Goal: Use online tool/utility: Use online tool/utility

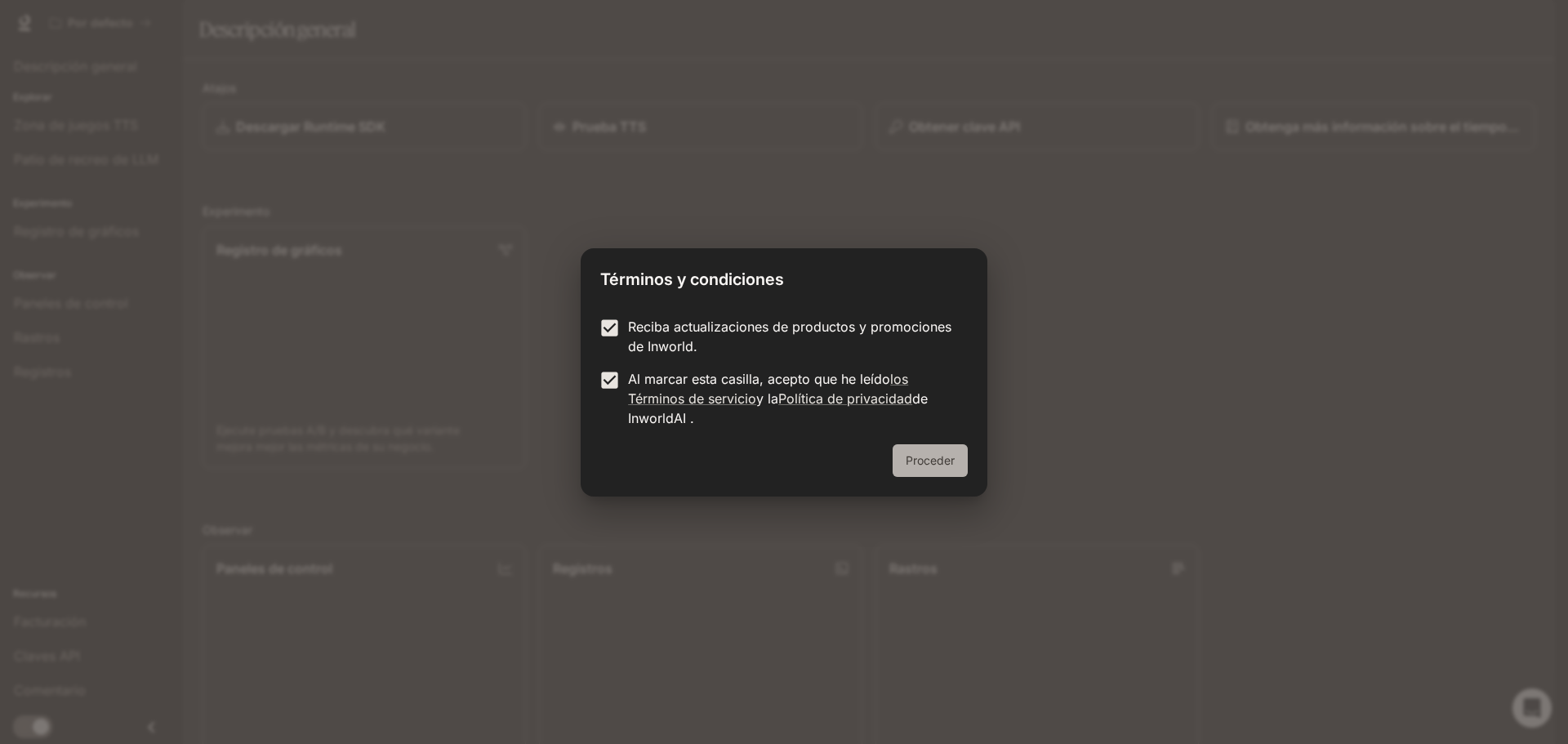
click at [926, 467] on font "Proceder" at bounding box center [930, 460] width 49 height 21
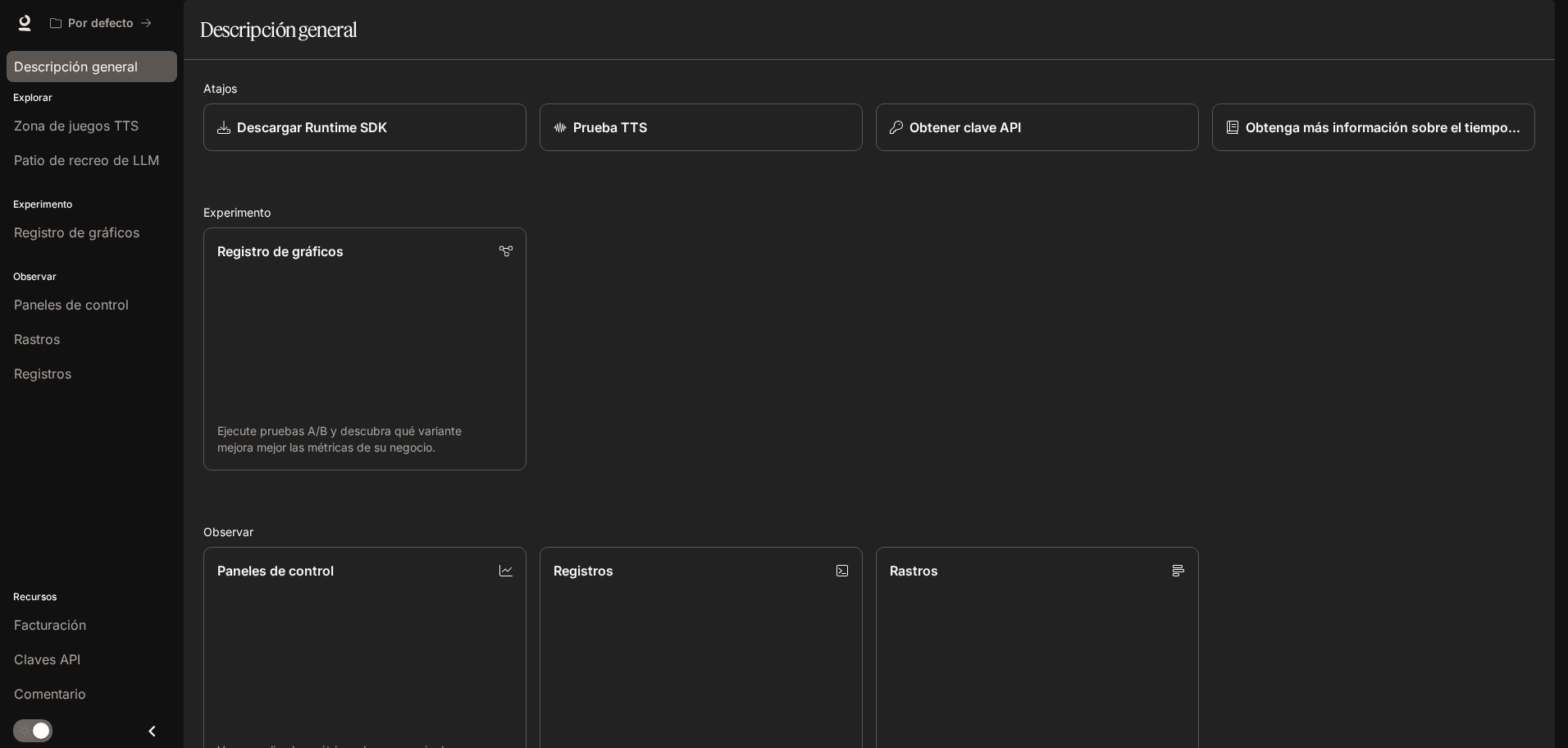
click at [104, 62] on font "Descripción general" at bounding box center [76, 66] width 123 height 16
click at [104, 71] on font "Descripción general" at bounding box center [76, 66] width 123 height 16
click at [98, 69] on font "Descripción general" at bounding box center [76, 66] width 123 height 16
click at [461, 260] on div "Registro de gráficos" at bounding box center [365, 250] width 299 height 20
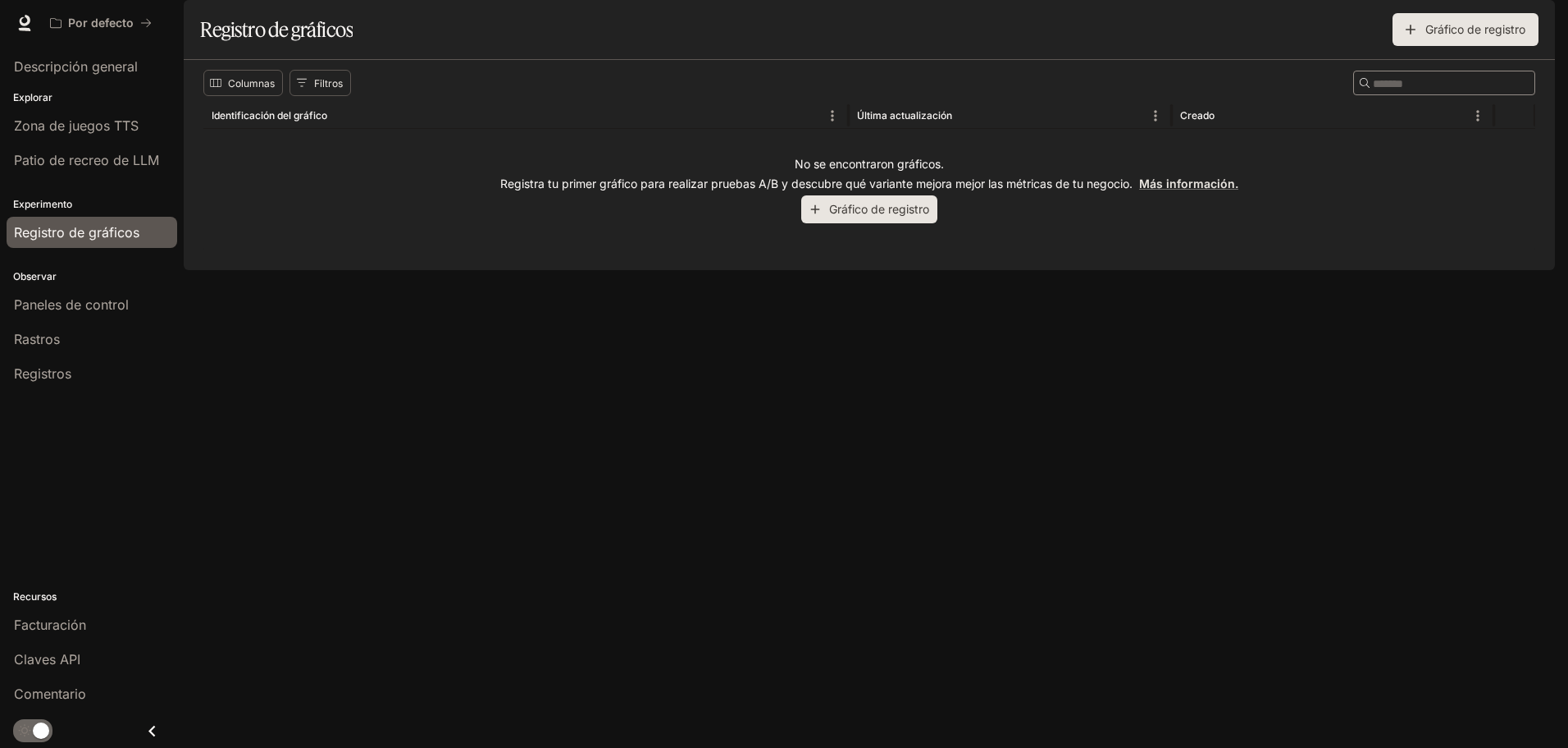
drag, startPoint x: 100, startPoint y: 271, endPoint x: 100, endPoint y: 259, distance: 12.0
click at [100, 264] on div "Observar Paneles de control Rastros Registros" at bounding box center [92, 324] width 184 height 141
click at [89, 358] on link "Registros" at bounding box center [92, 373] width 170 height 31
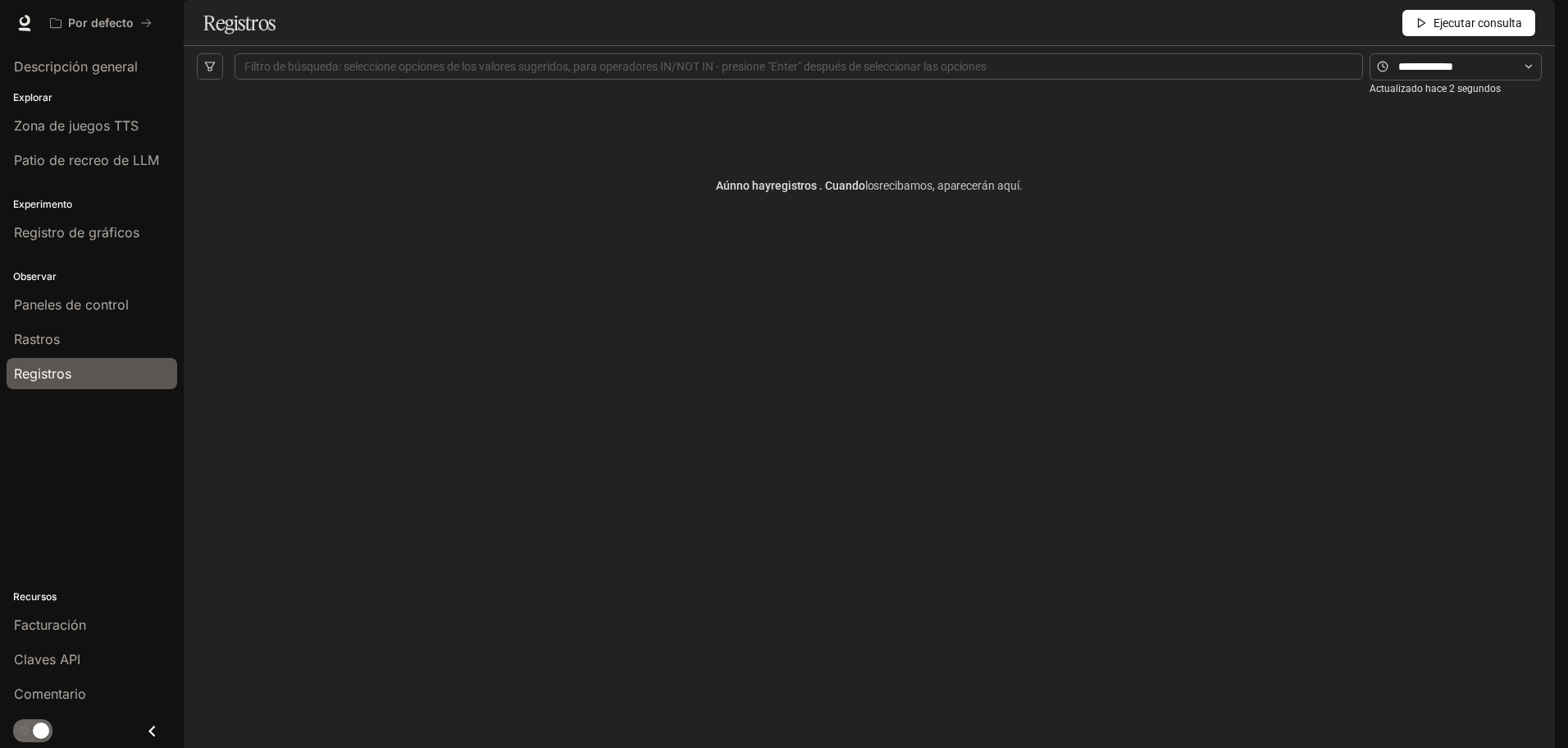
click at [82, 326] on link "Rastros" at bounding box center [92, 339] width 170 height 31
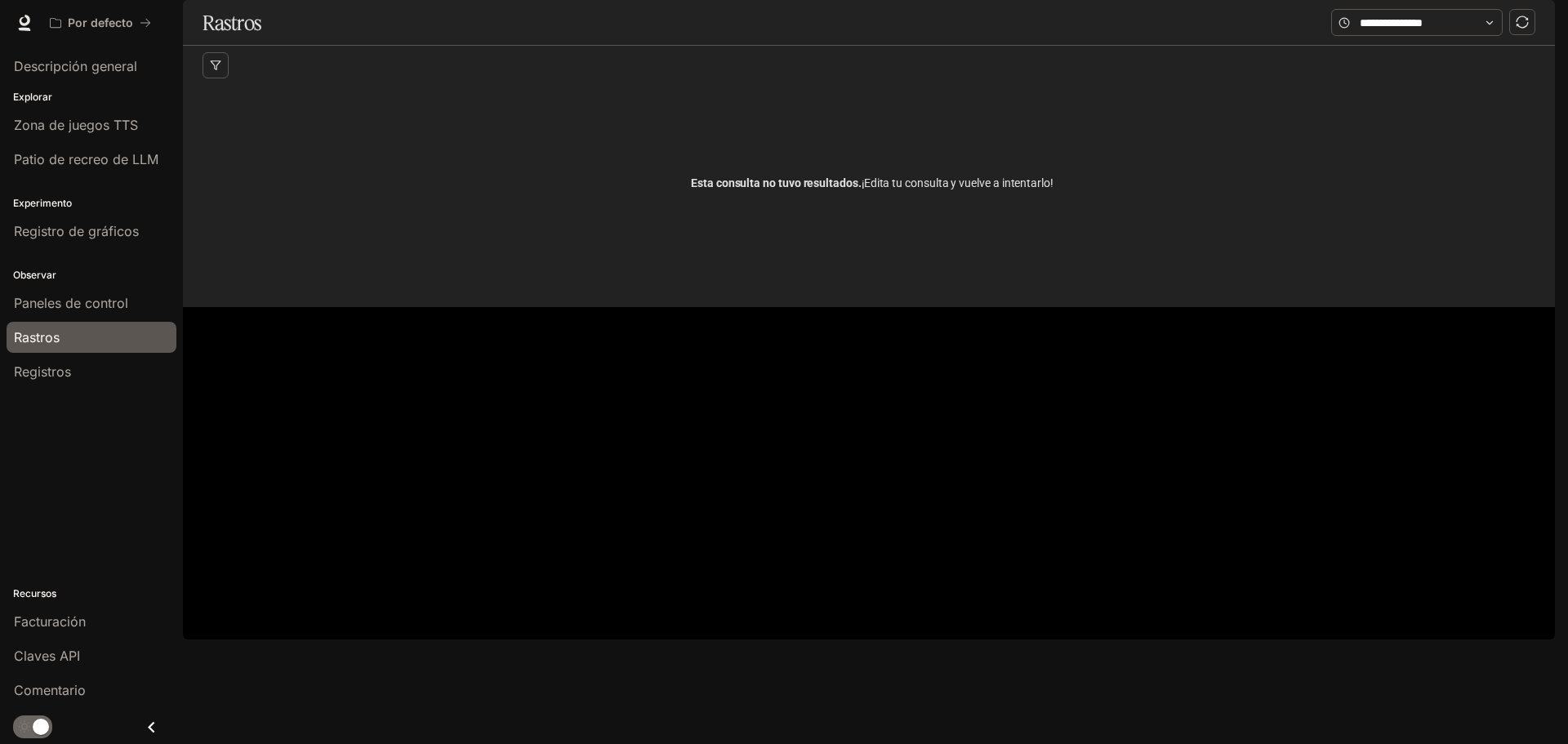
click at [73, 90] on p "Explorar" at bounding box center [91, 97] width 183 height 15
click at [43, 75] on span "Descripción general" at bounding box center [75, 66] width 123 height 20
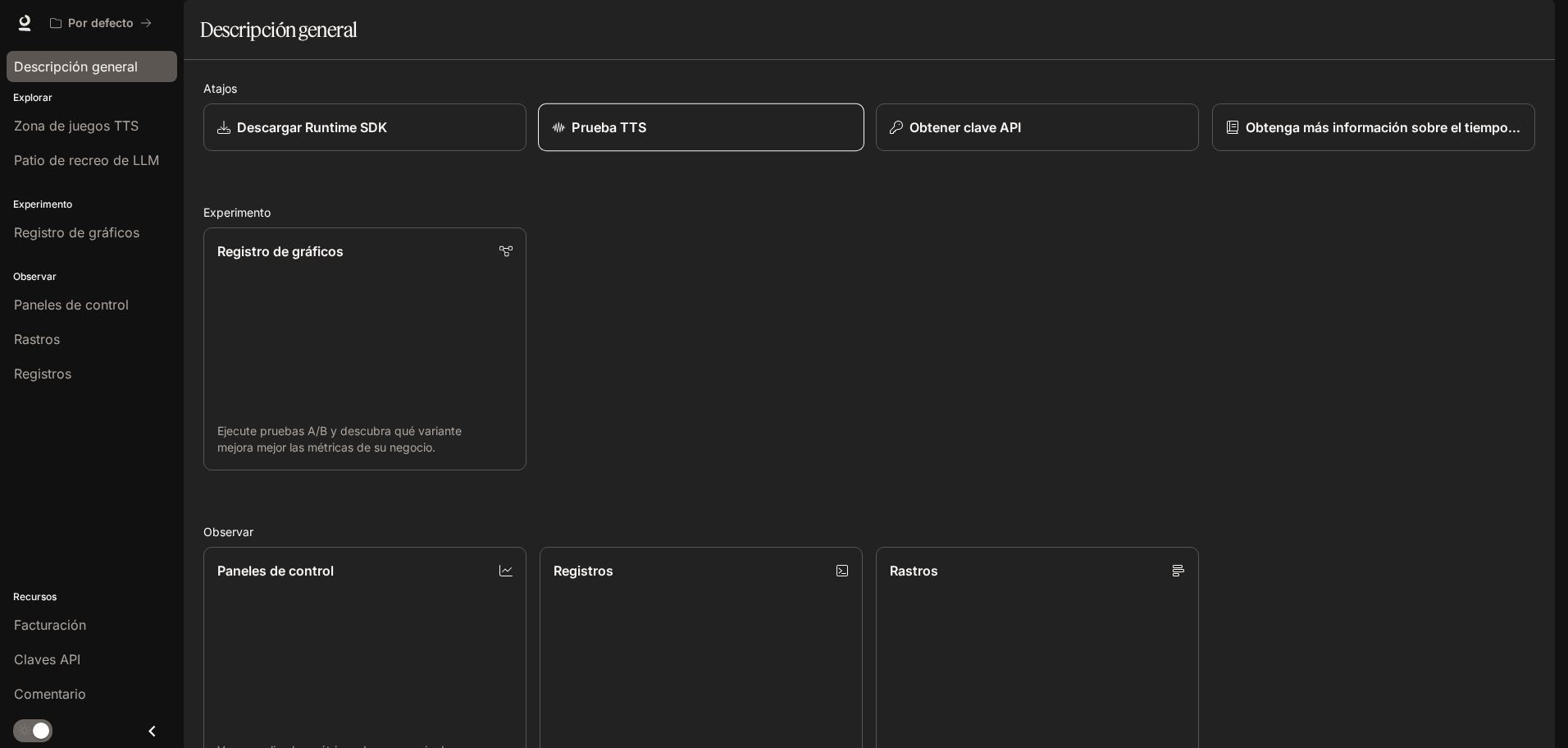
click at [596, 135] on font "Prueba TTS" at bounding box center [608, 126] width 75 height 16
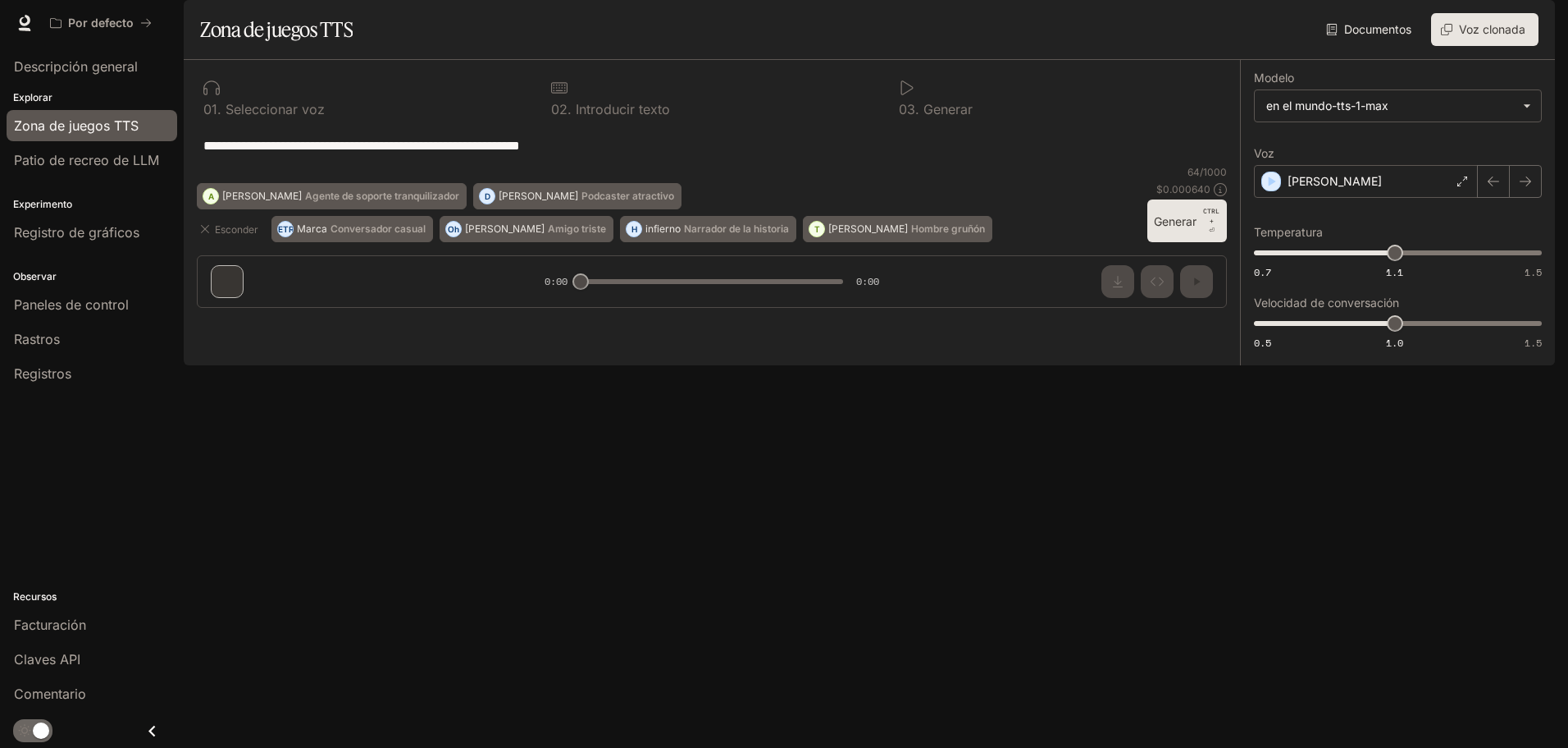
click at [235, 321] on div "**********" at bounding box center [712, 190] width 1056 height 261
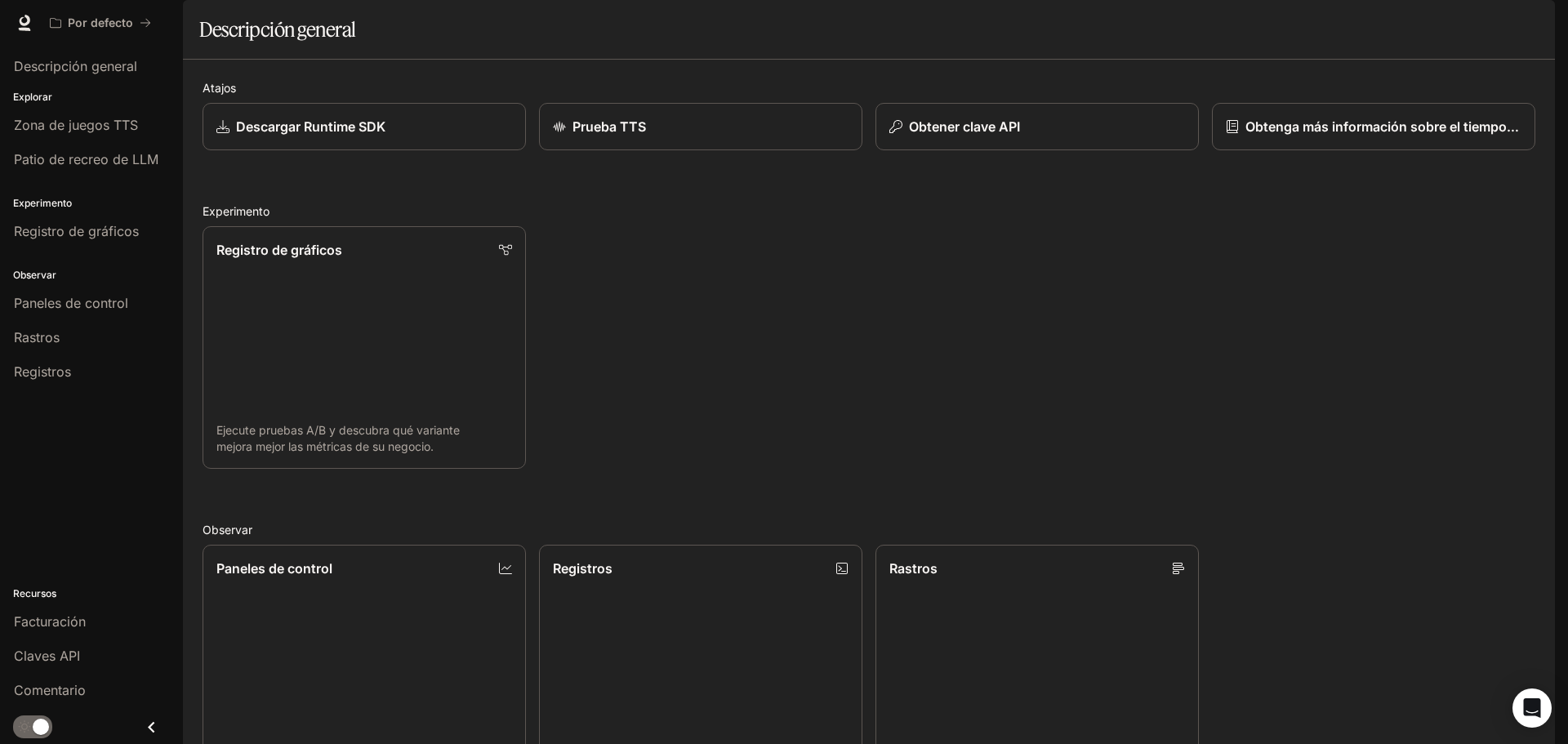
click at [956, 401] on div "Registro de gráficos Ejecute pruebas A/B y descubra qué variante mejora mejor l…" at bounding box center [862, 341] width 1346 height 256
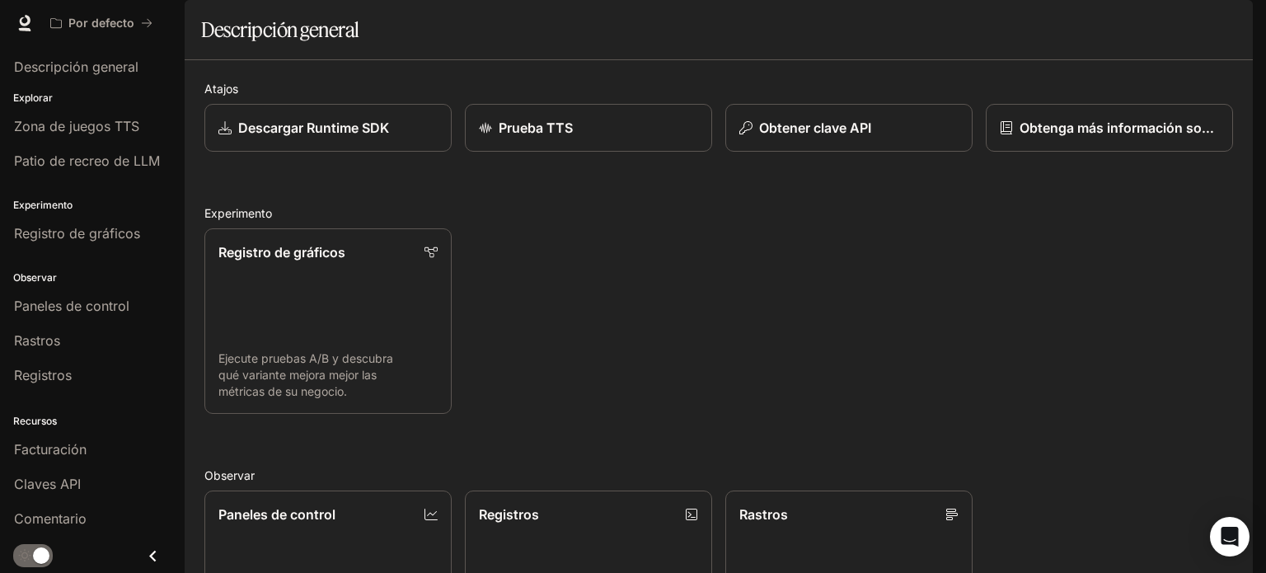
click at [579, 385] on div "Registro de gráficos Ejecute pruebas A/B y descubra qué variante mejora mejor l…" at bounding box center [711, 314] width 1041 height 199
